Goal: Task Accomplishment & Management: Manage account settings

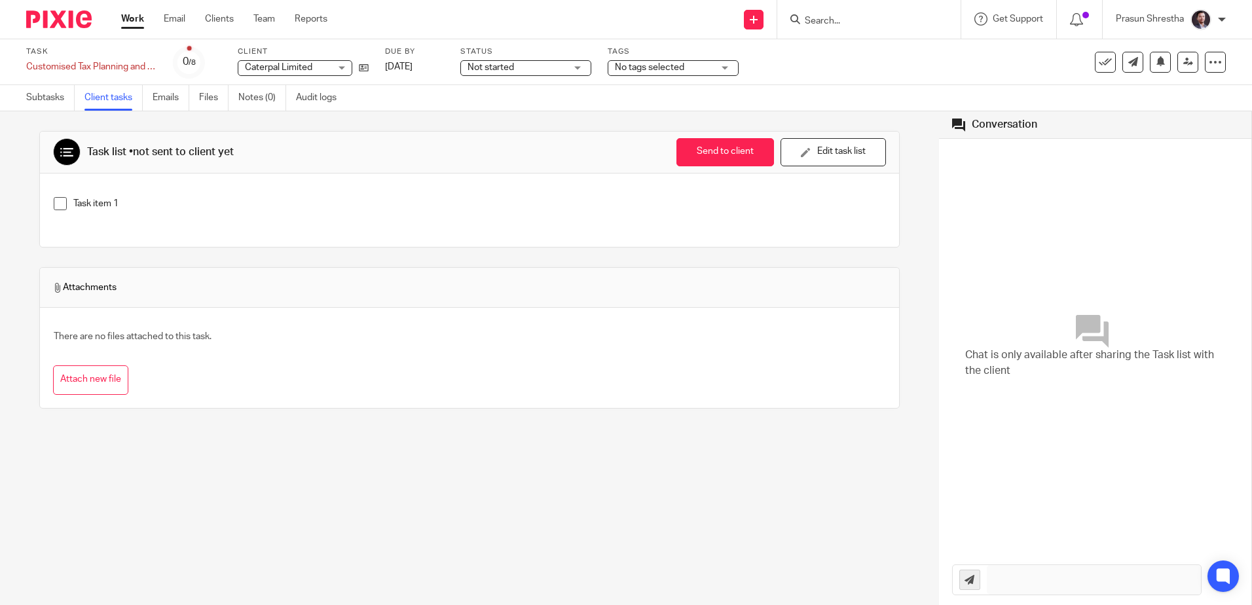
drag, startPoint x: 432, startPoint y: 493, endPoint x: 77, endPoint y: 81, distance: 544.2
click at [432, 493] on div "Task list • not sent to client yet Send to client Send to client Ask client to …" at bounding box center [469, 358] width 939 height 494
click at [53, 18] on img at bounding box center [58, 19] width 65 height 18
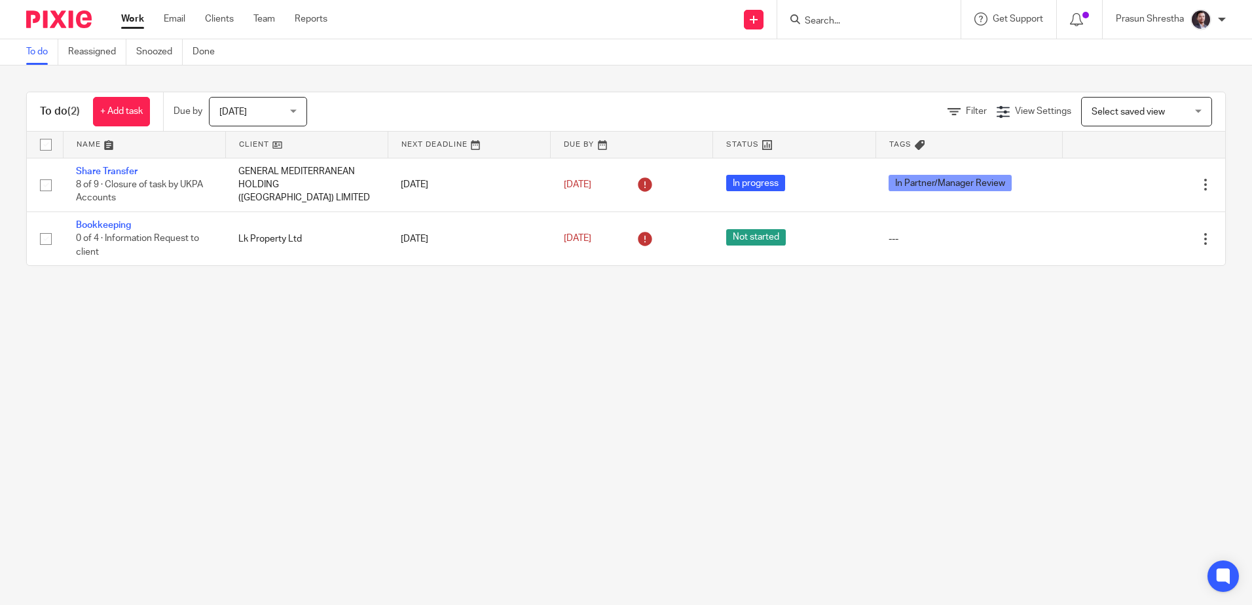
click at [927, 373] on main "To do Reassigned Snoozed Done To do (2) + Add task Due by Today Today Today Tom…" at bounding box center [626, 302] width 1252 height 605
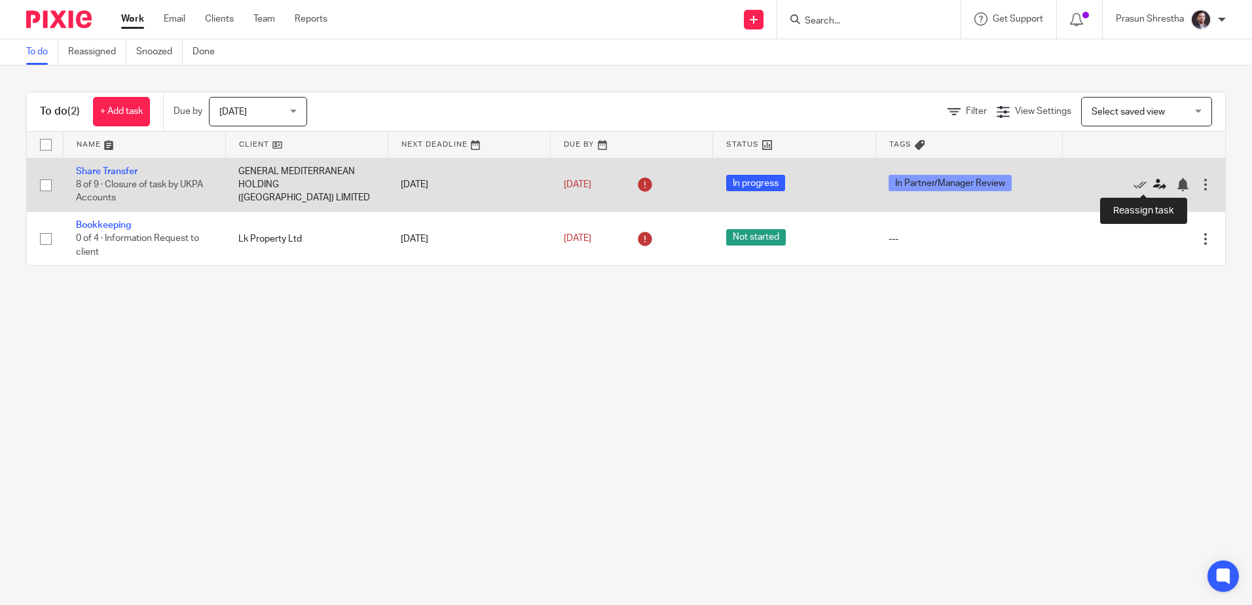
click at [1153, 181] on icon at bounding box center [1159, 184] width 13 height 13
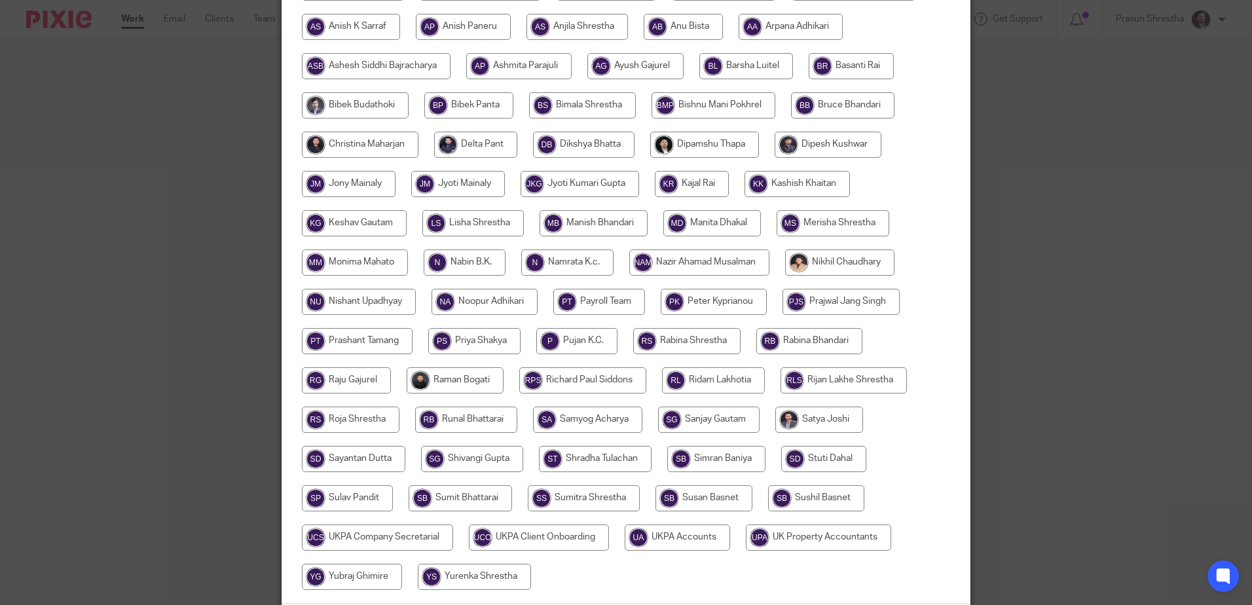
scroll to position [369, 0]
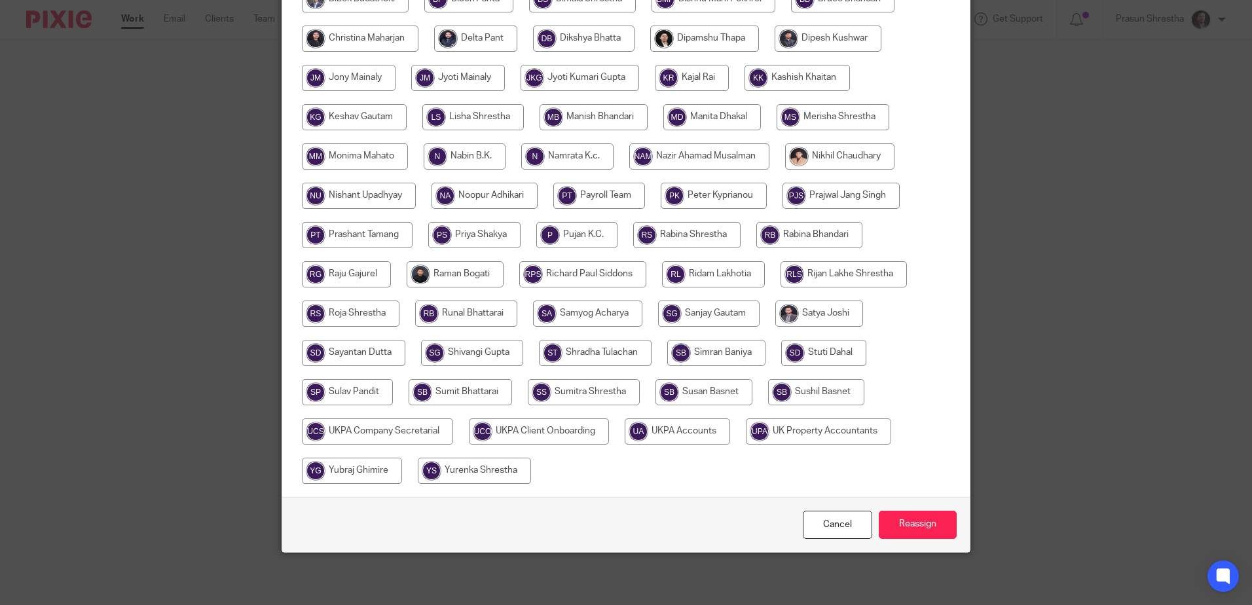
click at [709, 398] on input "radio" at bounding box center [704, 392] width 97 height 26
radio input "true"
click at [901, 517] on input "Reassign" at bounding box center [918, 525] width 78 height 28
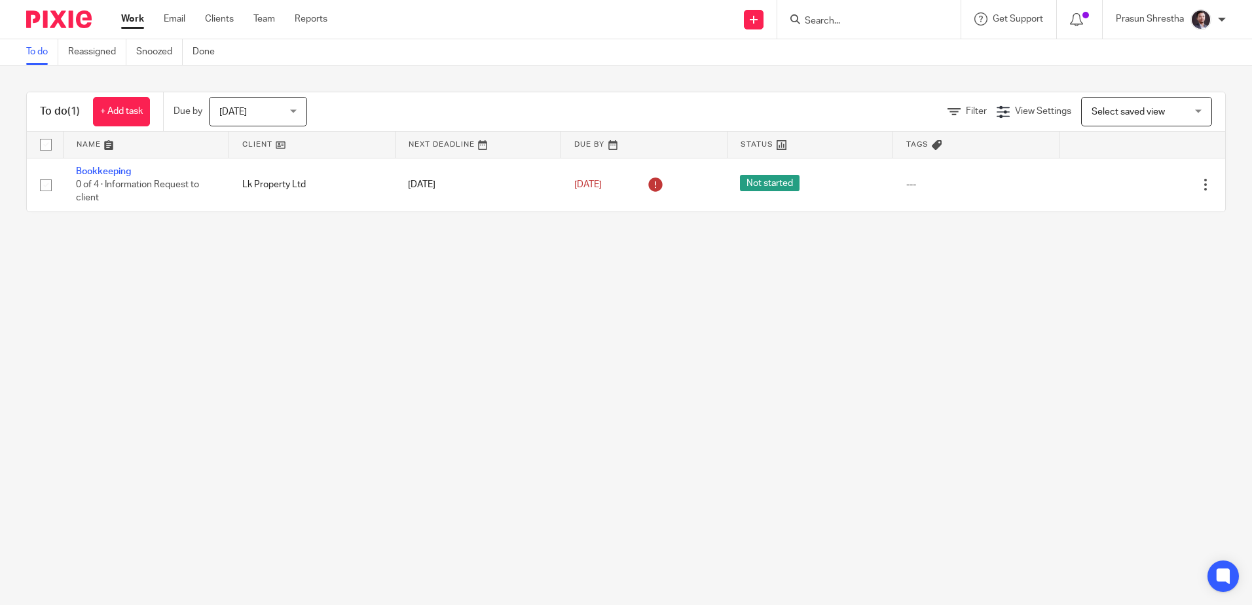
click at [50, 11] on img at bounding box center [58, 19] width 65 height 18
